Goal: Task Accomplishment & Management: Manage account settings

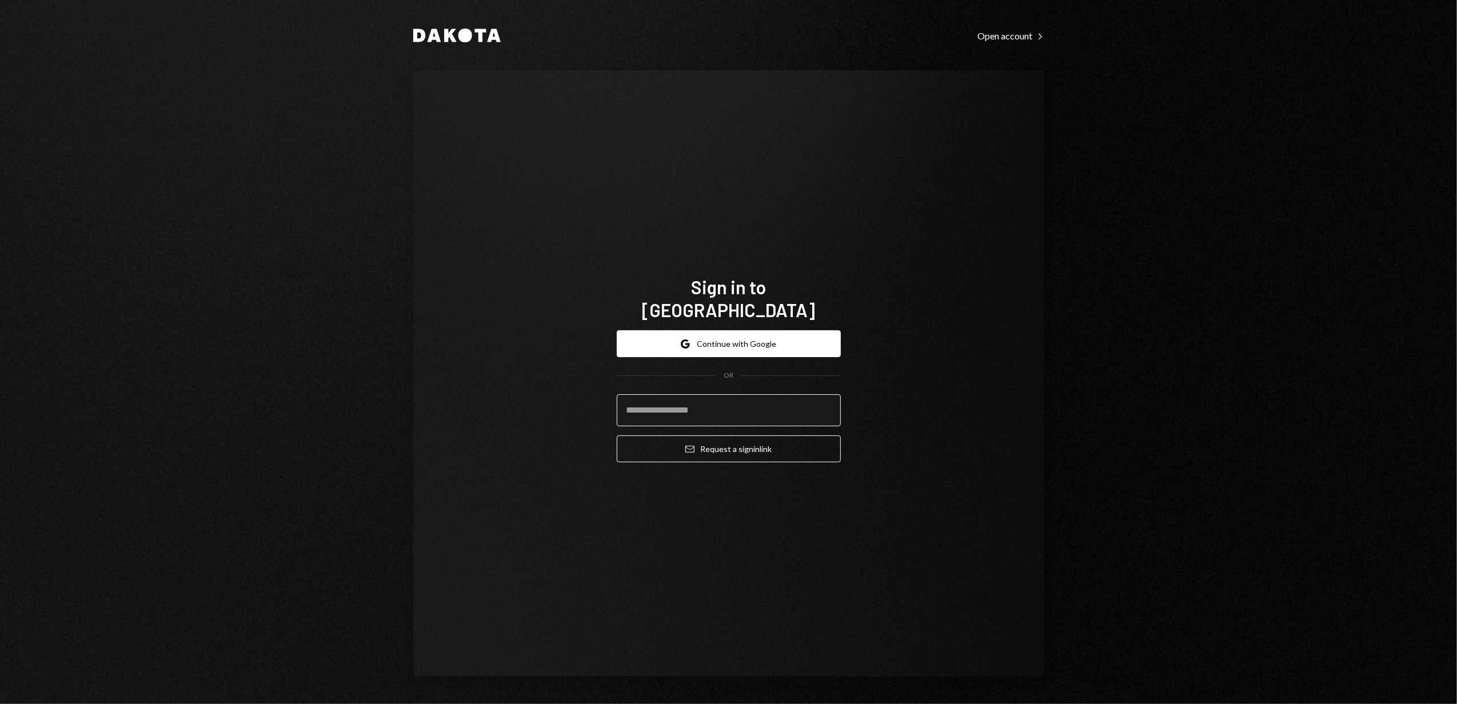
click at [654, 405] on input "email" at bounding box center [729, 410] width 224 height 32
type input "**********"
click at [723, 439] on button "Email Request a sign in link" at bounding box center [729, 449] width 224 height 27
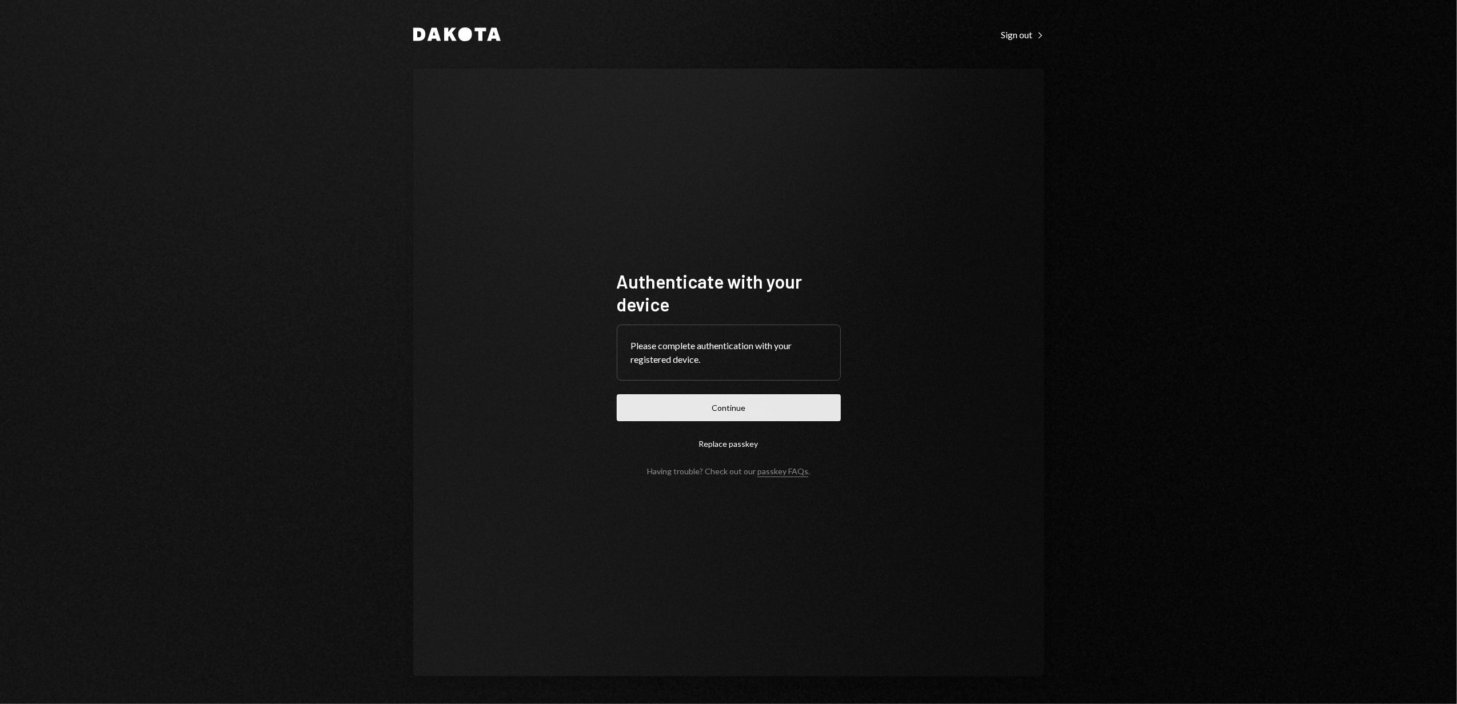
click at [728, 408] on button "Continue" at bounding box center [729, 407] width 224 height 27
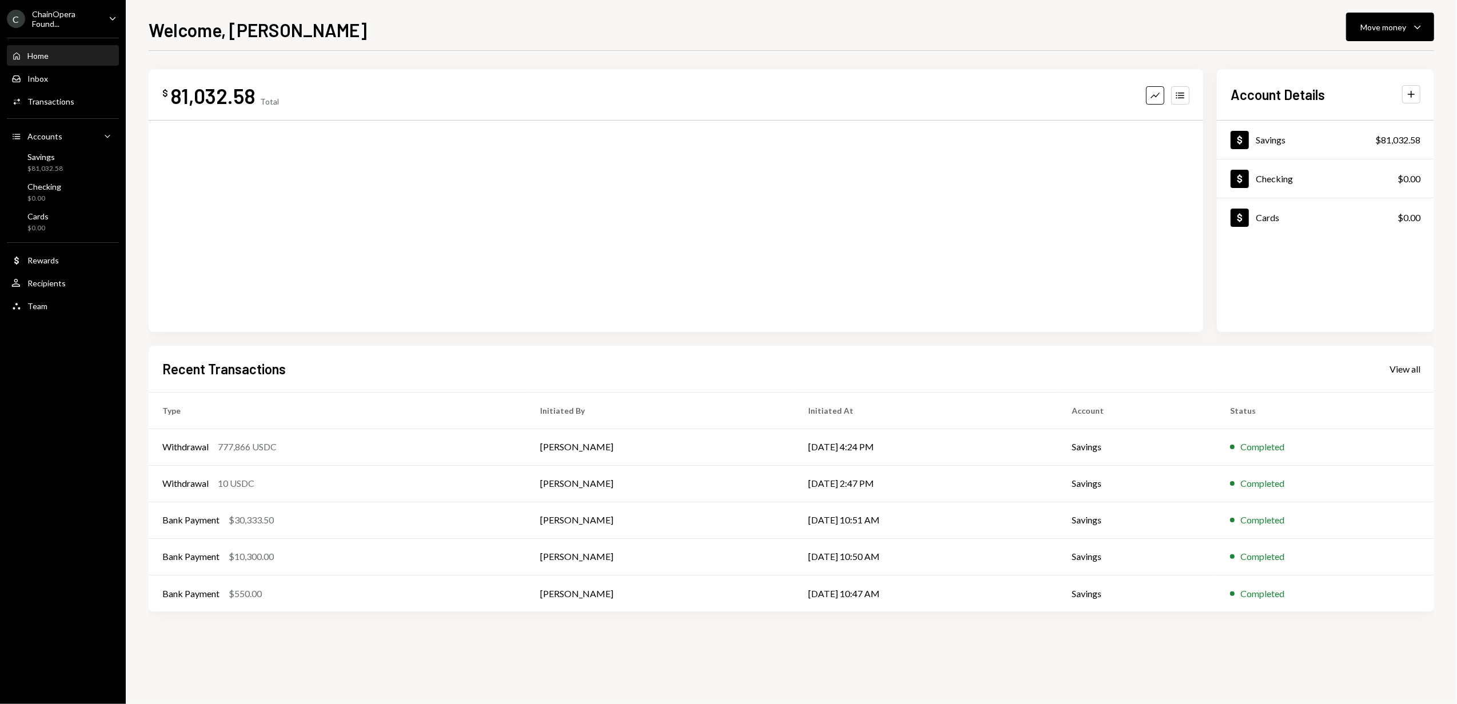
click at [86, 19] on div "ChainOpera Found..." at bounding box center [65, 18] width 67 height 19
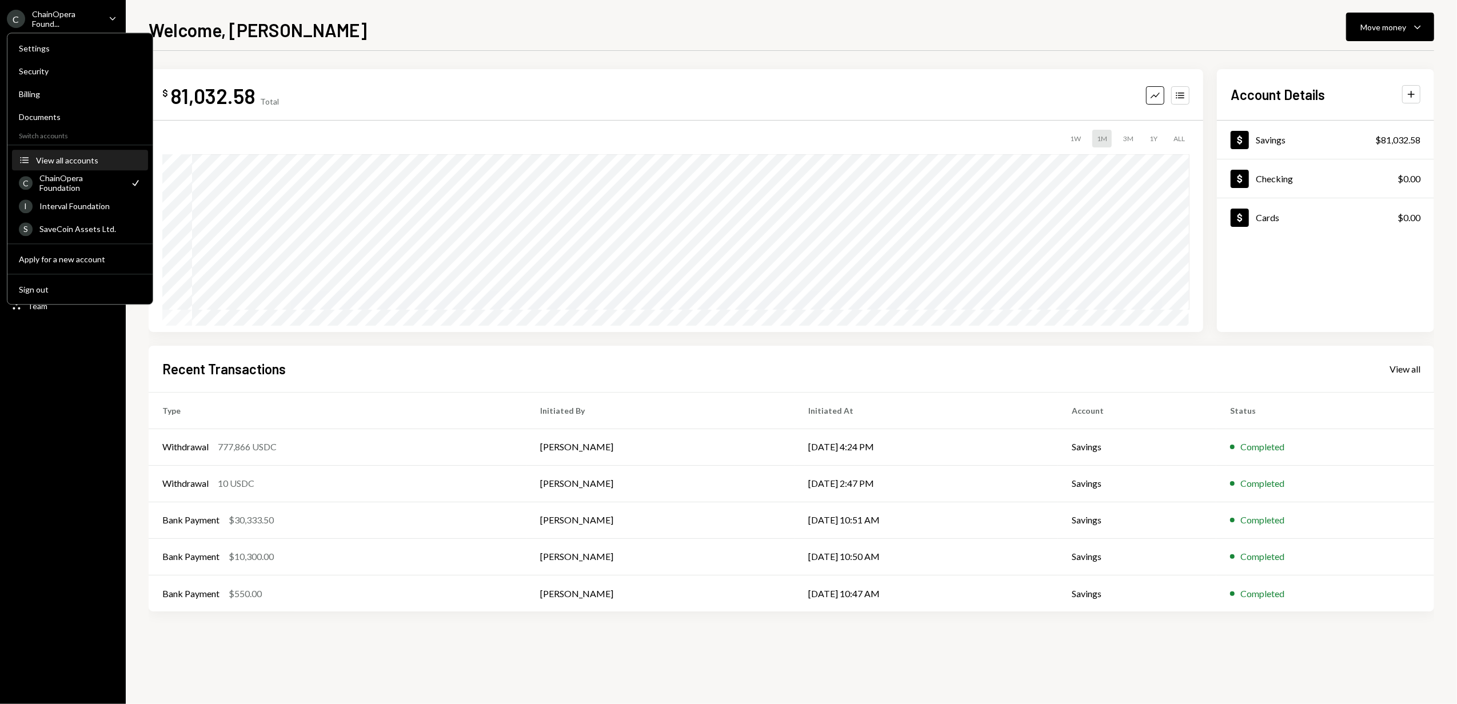
click at [67, 156] on div "View all accounts" at bounding box center [88, 160] width 105 height 10
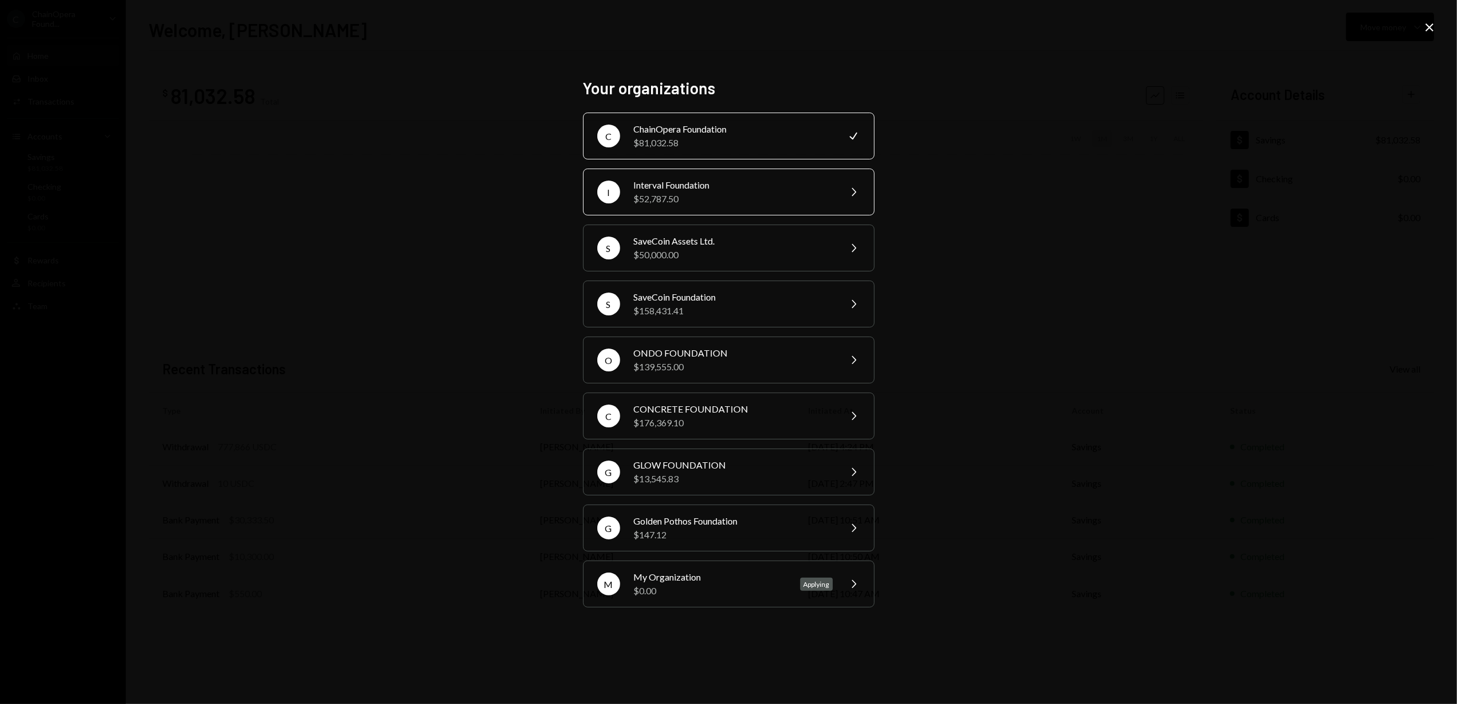
click at [672, 199] on div "$52,787.50" at bounding box center [733, 199] width 199 height 14
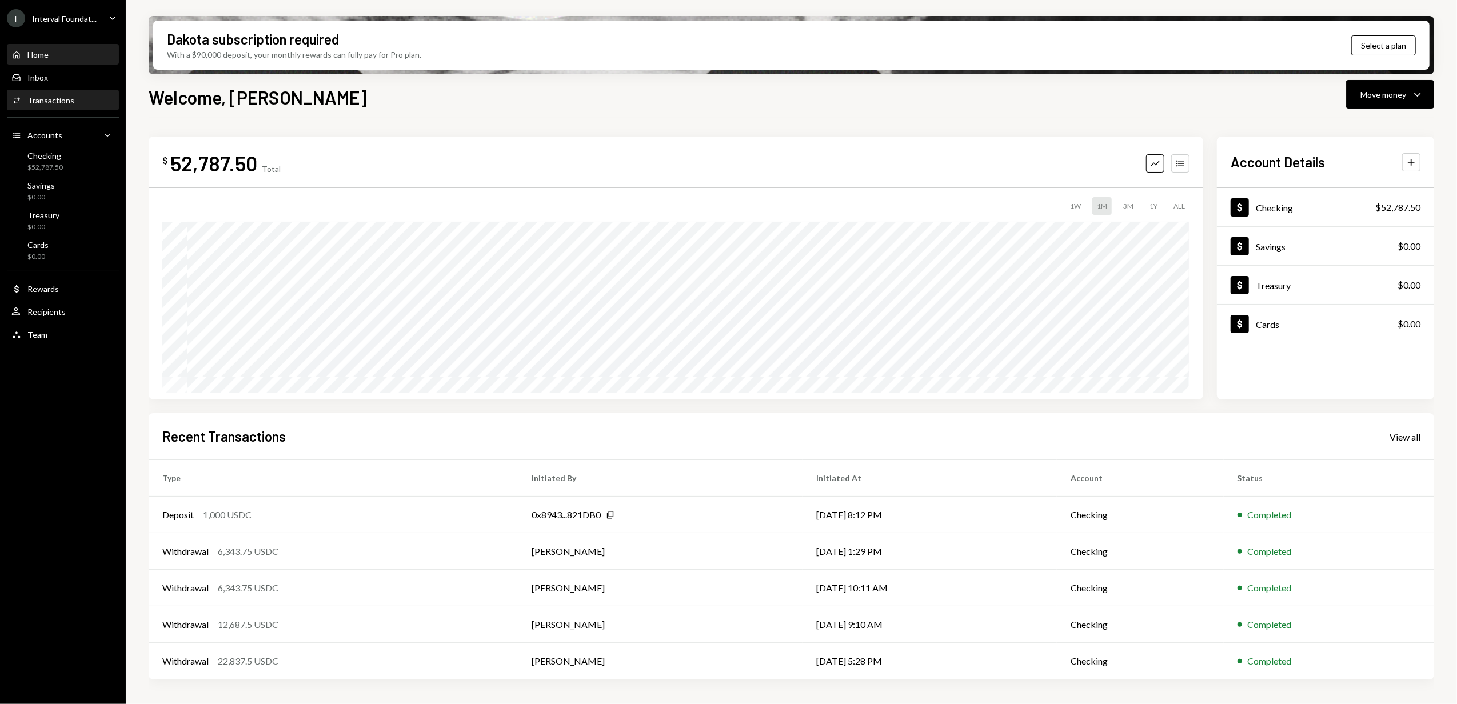
click at [45, 106] on div "Activities Transactions" at bounding box center [62, 100] width 103 height 19
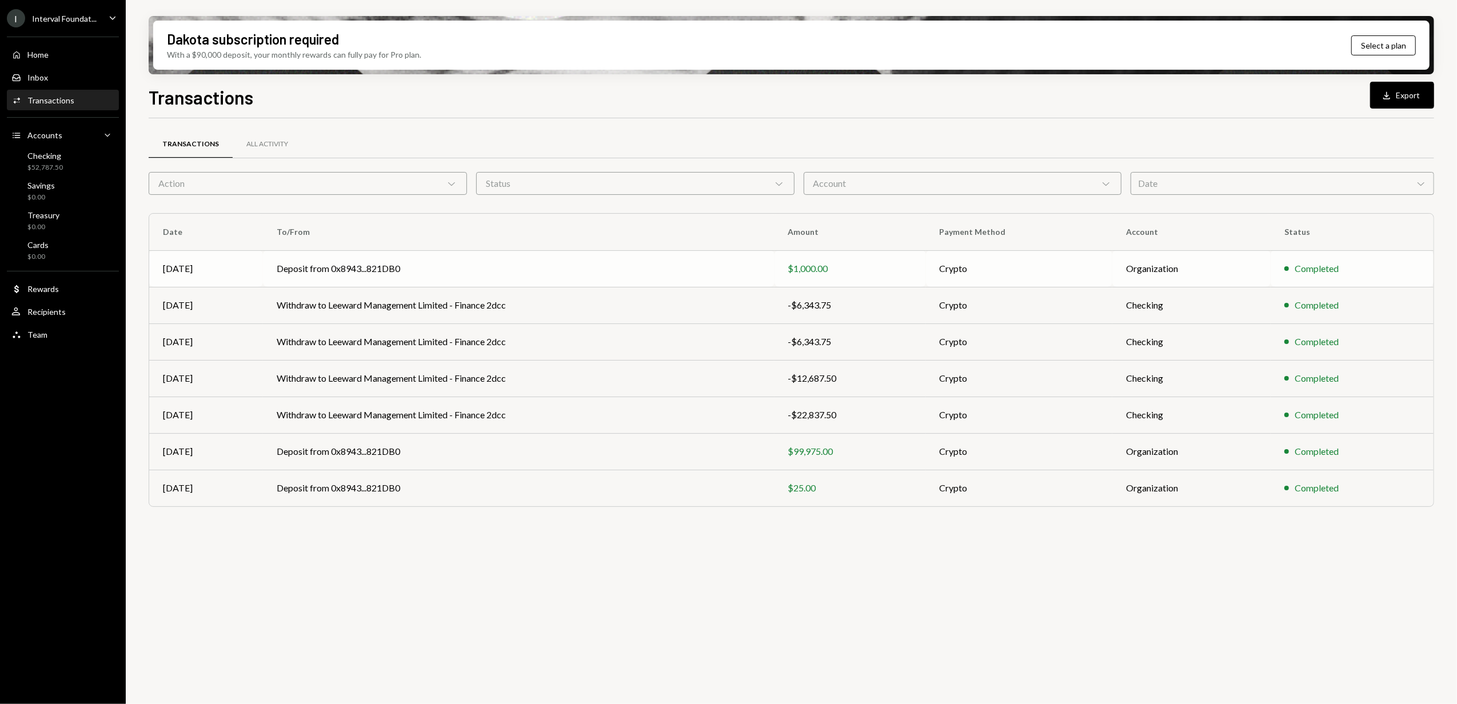
click at [638, 275] on td "Deposit from 0x8943...821DB0" at bounding box center [518, 268] width 511 height 37
